Goal: Find specific page/section: Find specific page/section

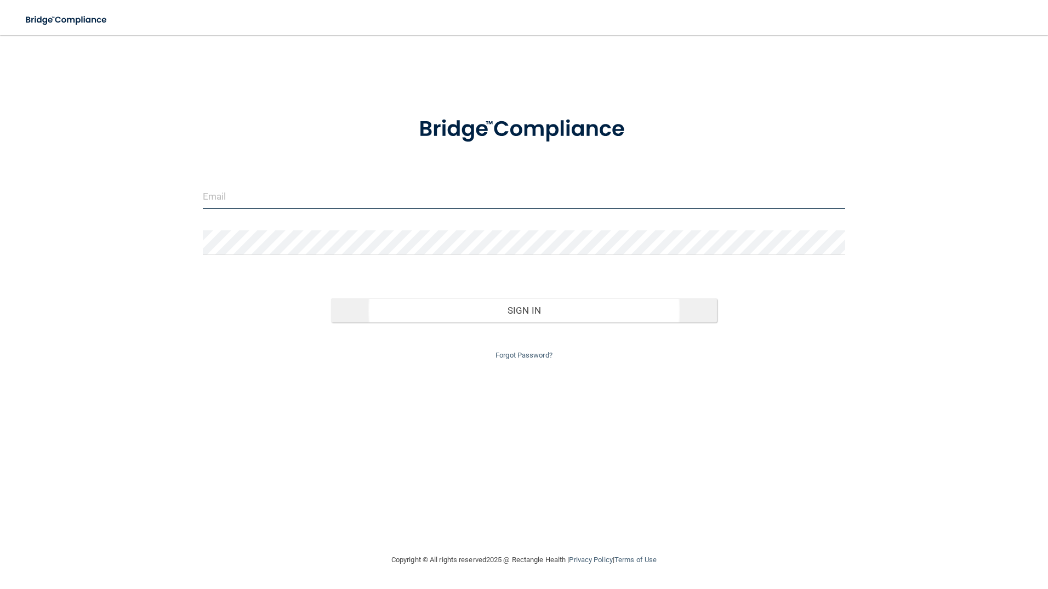
type input "[EMAIL_ADDRESS][DOMAIN_NAME]"
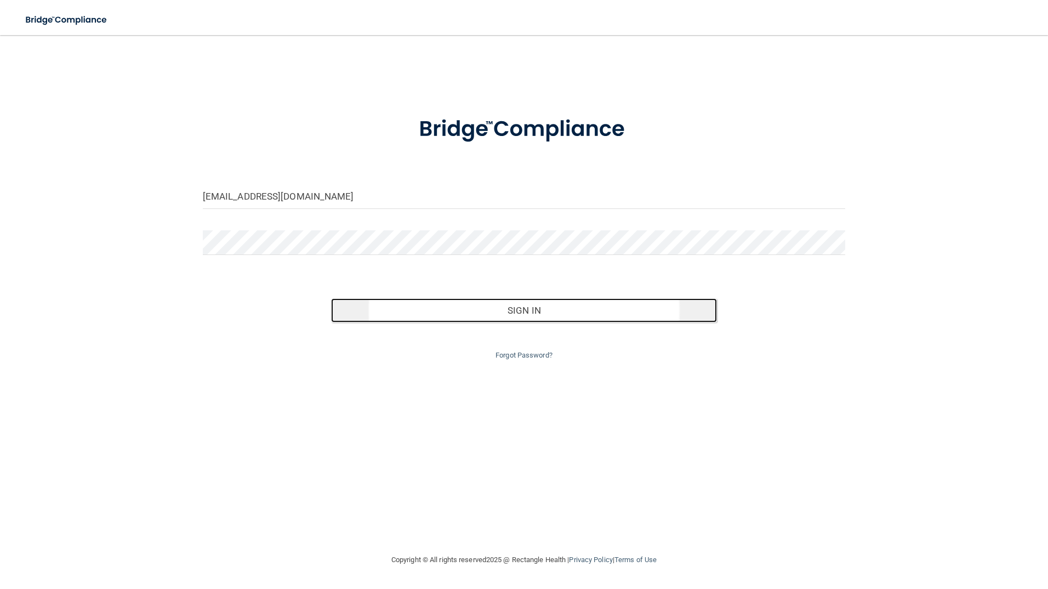
click at [490, 320] on button "Sign In" at bounding box center [524, 310] width 386 height 24
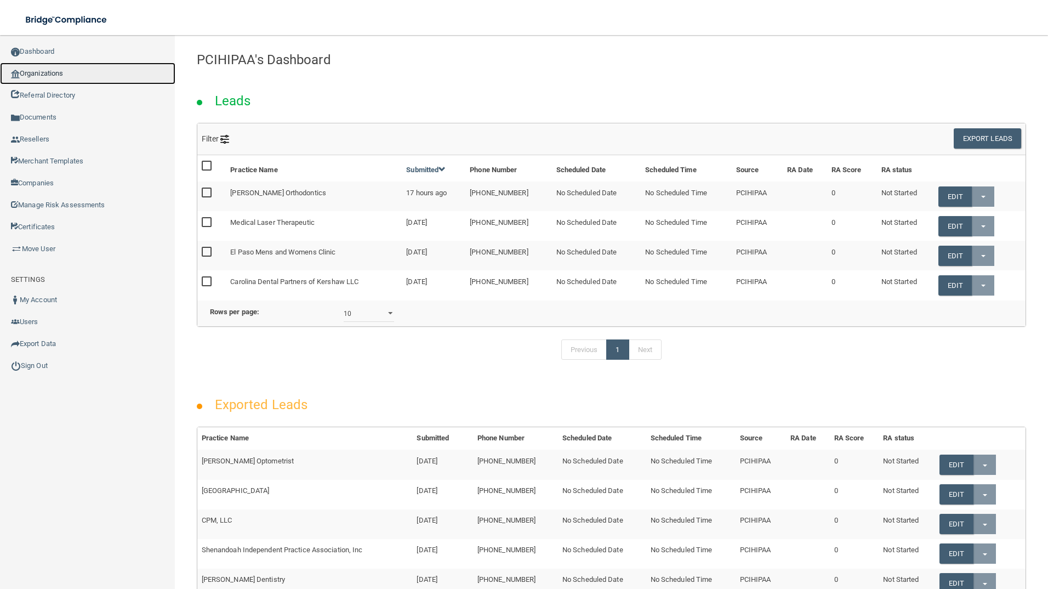
click at [55, 75] on link "Organizations" at bounding box center [87, 74] width 175 height 22
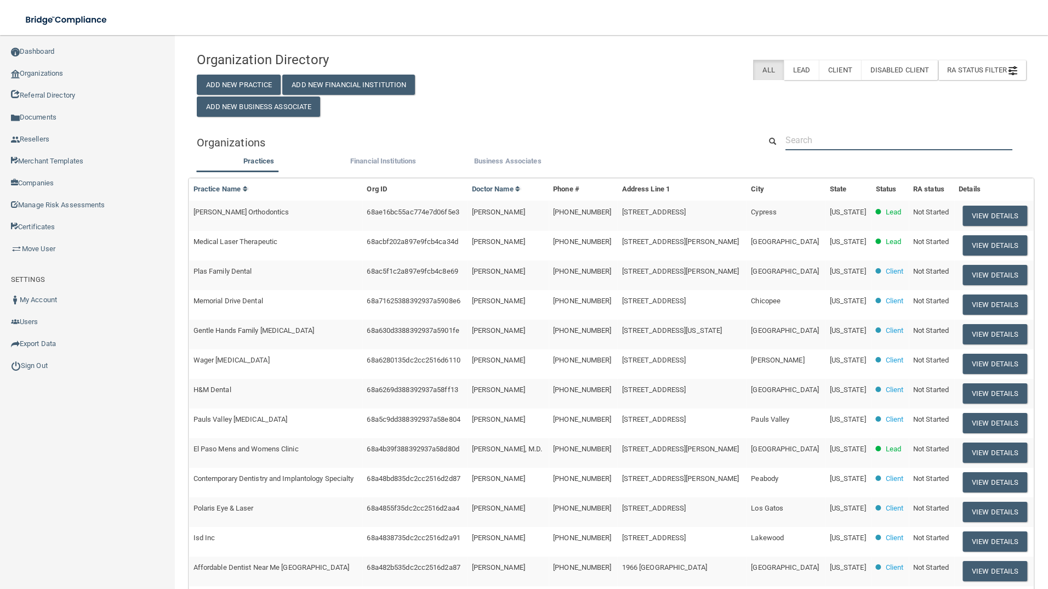
click at [810, 146] on input "text" at bounding box center [899, 140] width 227 height 20
paste input "Advanced [MEDICAL_DATA] Solutions Lincoln"
type input "Advanced [MEDICAL_DATA] Solutions Lincoln"
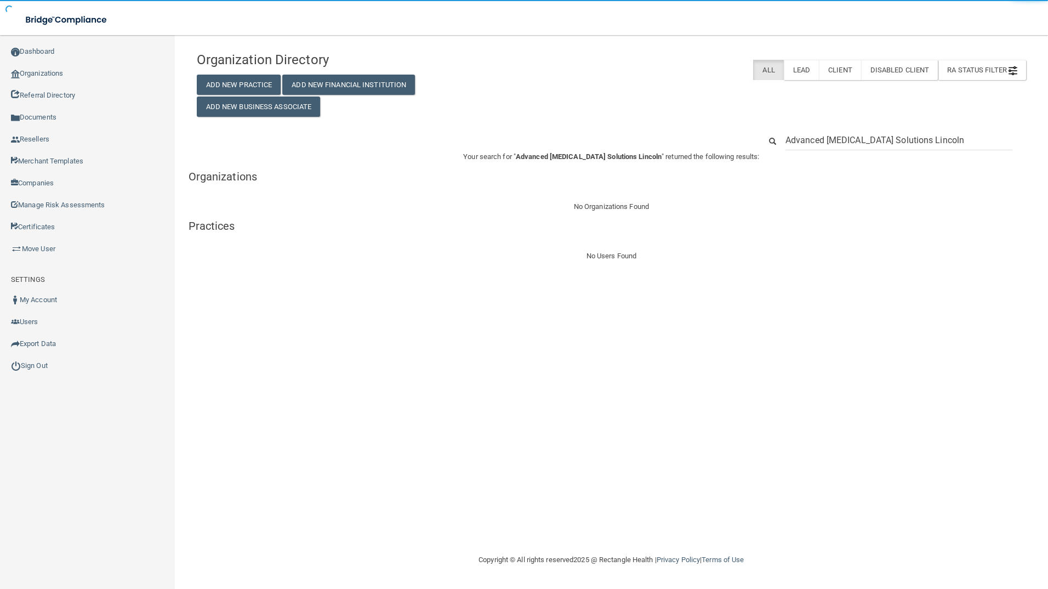
click at [958, 138] on input "Advanced [MEDICAL_DATA] Solutions Lincoln" at bounding box center [899, 140] width 227 height 20
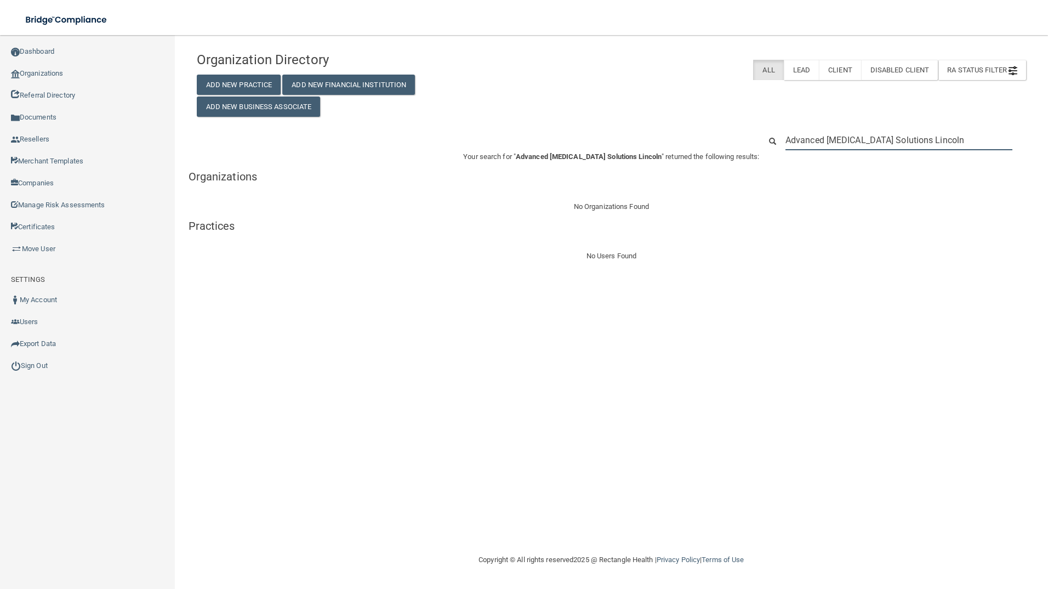
drag, startPoint x: 970, startPoint y: 167, endPoint x: 954, endPoint y: 140, distance: 31.2
click at [953, 138] on input "Advanced [MEDICAL_DATA] Solutions Lincoln" at bounding box center [899, 140] width 227 height 20
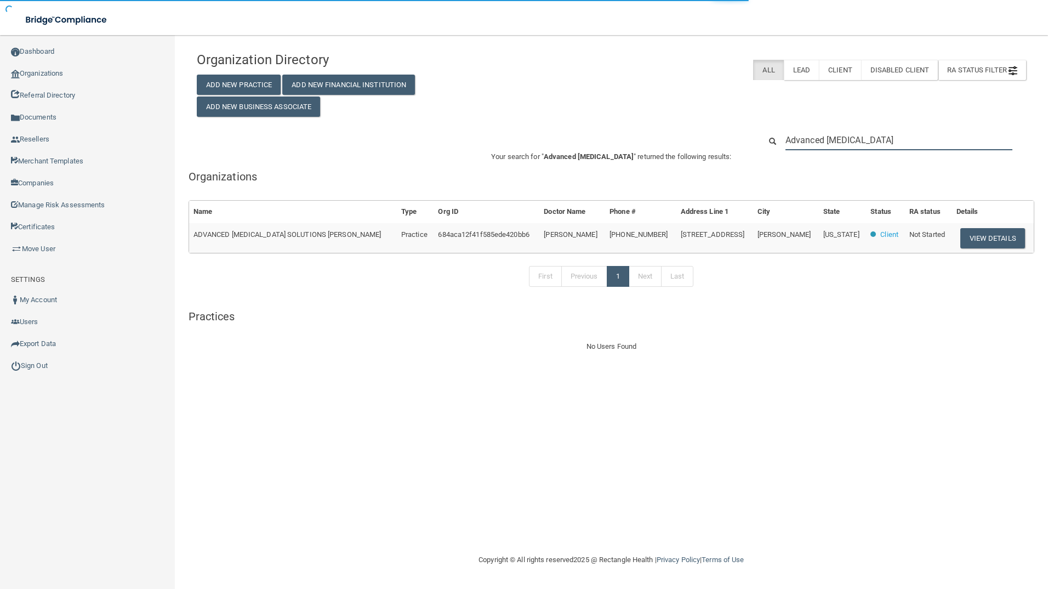
type input "Advanced [MEDICAL_DATA]"
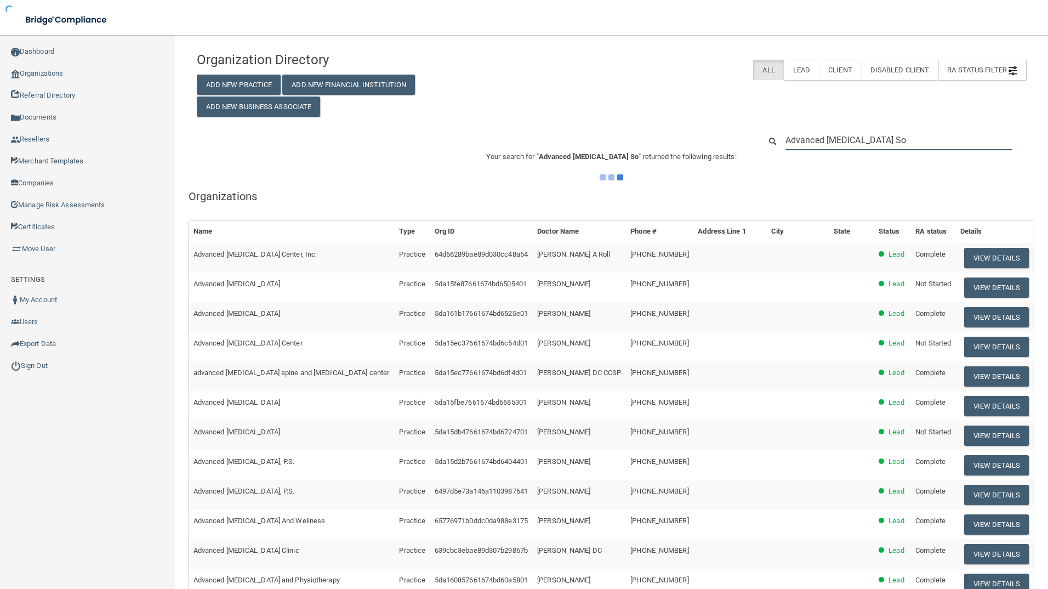
type input "Advanced [MEDICAL_DATA] Sol"
